Goal: Obtain resource: Download file/media

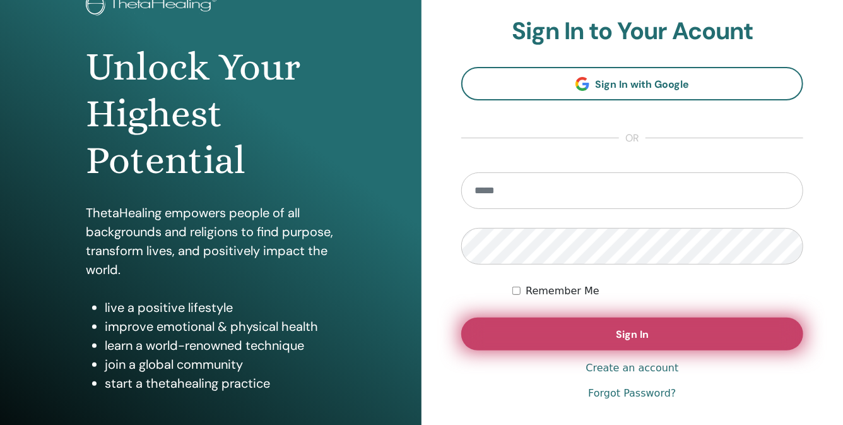
scroll to position [117, 0]
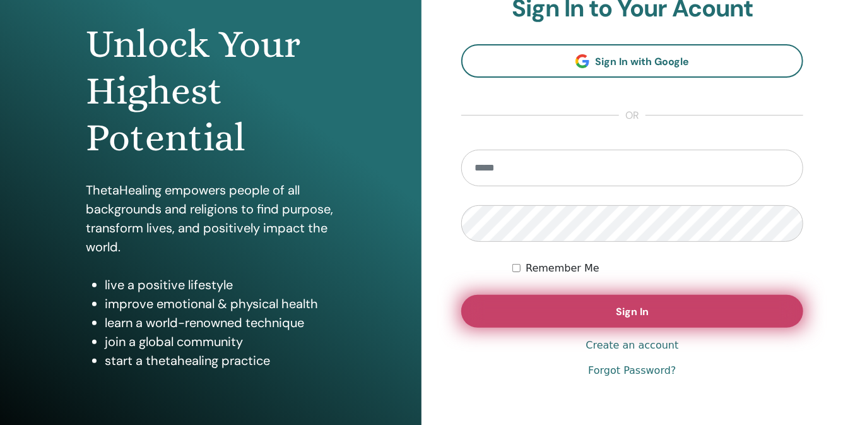
type input "**********"
click at [601, 300] on button "Sign In" at bounding box center [632, 311] width 342 height 33
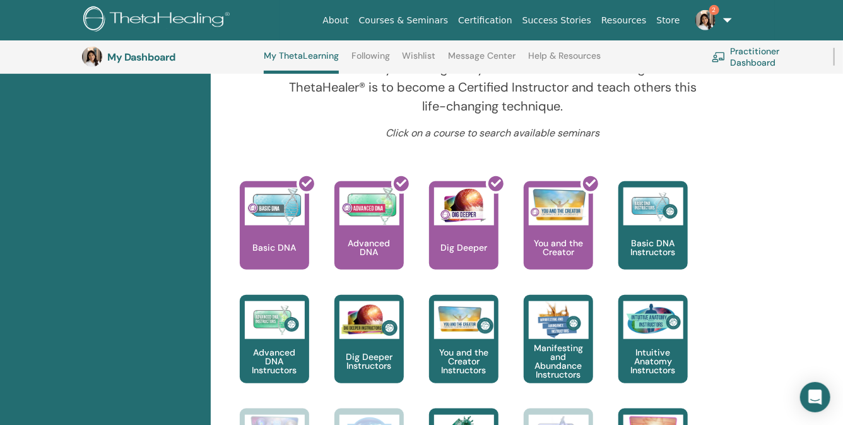
click at [456, 217] on div at bounding box center [471, 231] width 69 height 114
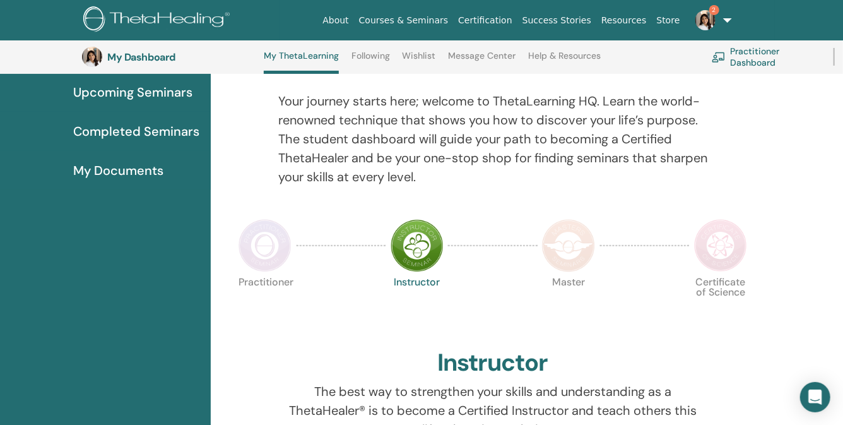
scroll to position [108, 0]
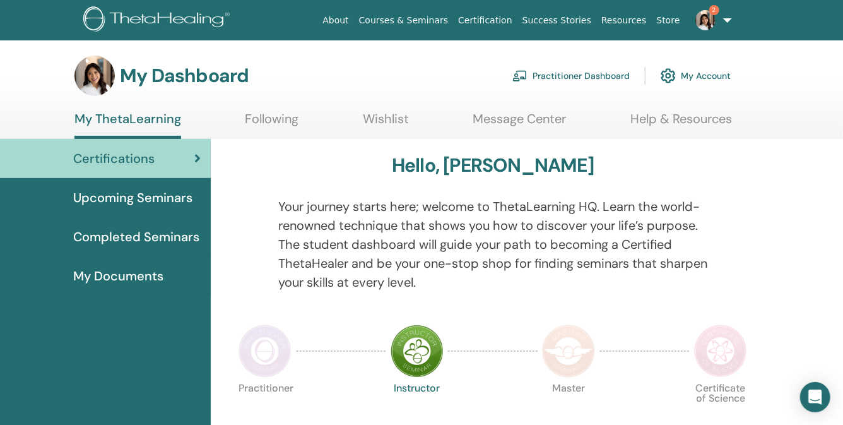
click at [133, 280] on span "My Documents" at bounding box center [118, 275] width 90 height 19
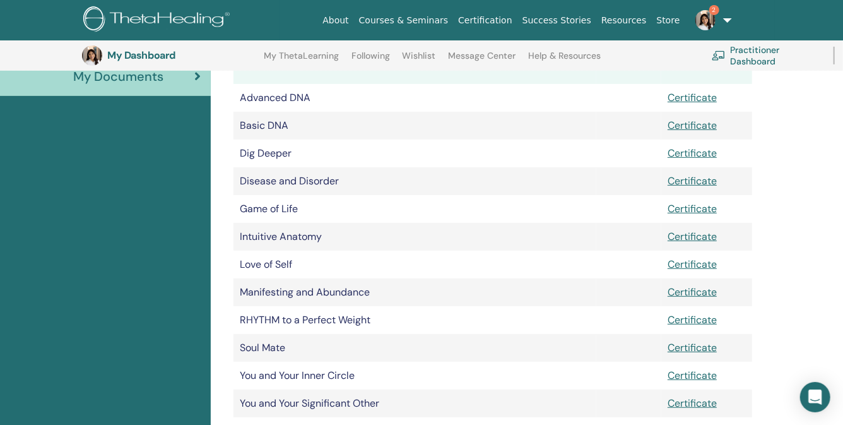
scroll to position [223, 0]
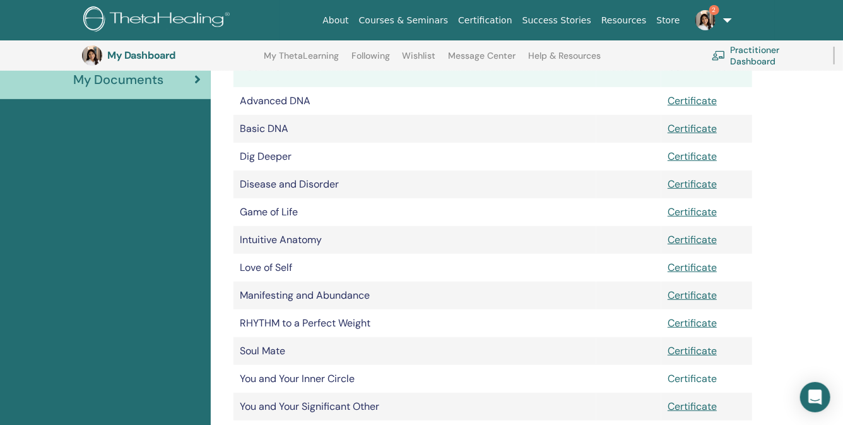
click at [702, 380] on link "Certificate" at bounding box center [692, 378] width 49 height 13
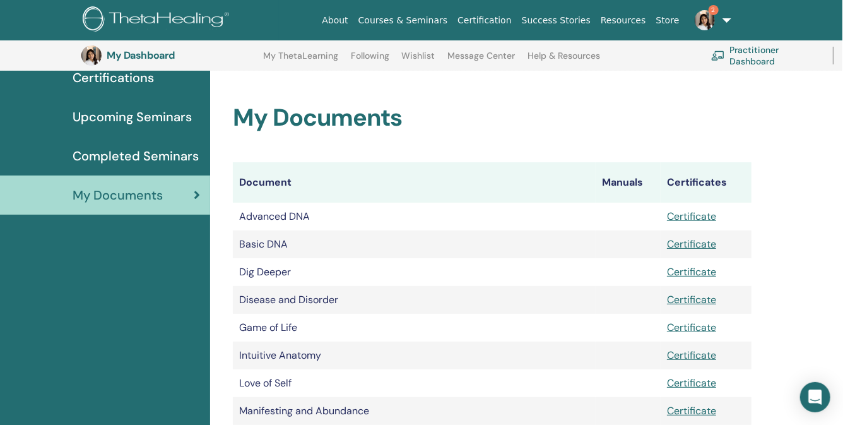
scroll to position [13, 0]
